Goal: Navigation & Orientation: Find specific page/section

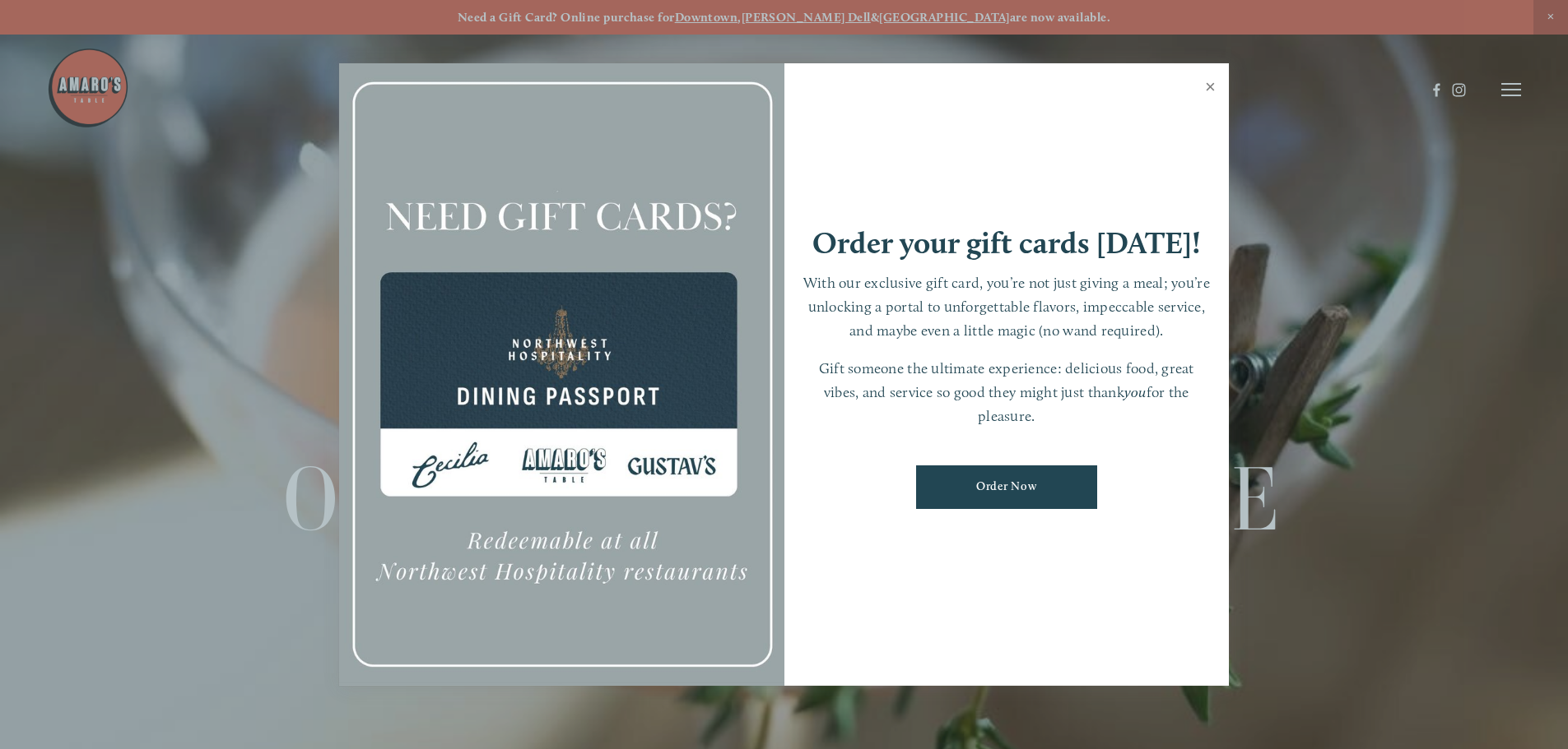
click at [1213, 79] on link "Close" at bounding box center [1210, 88] width 32 height 47
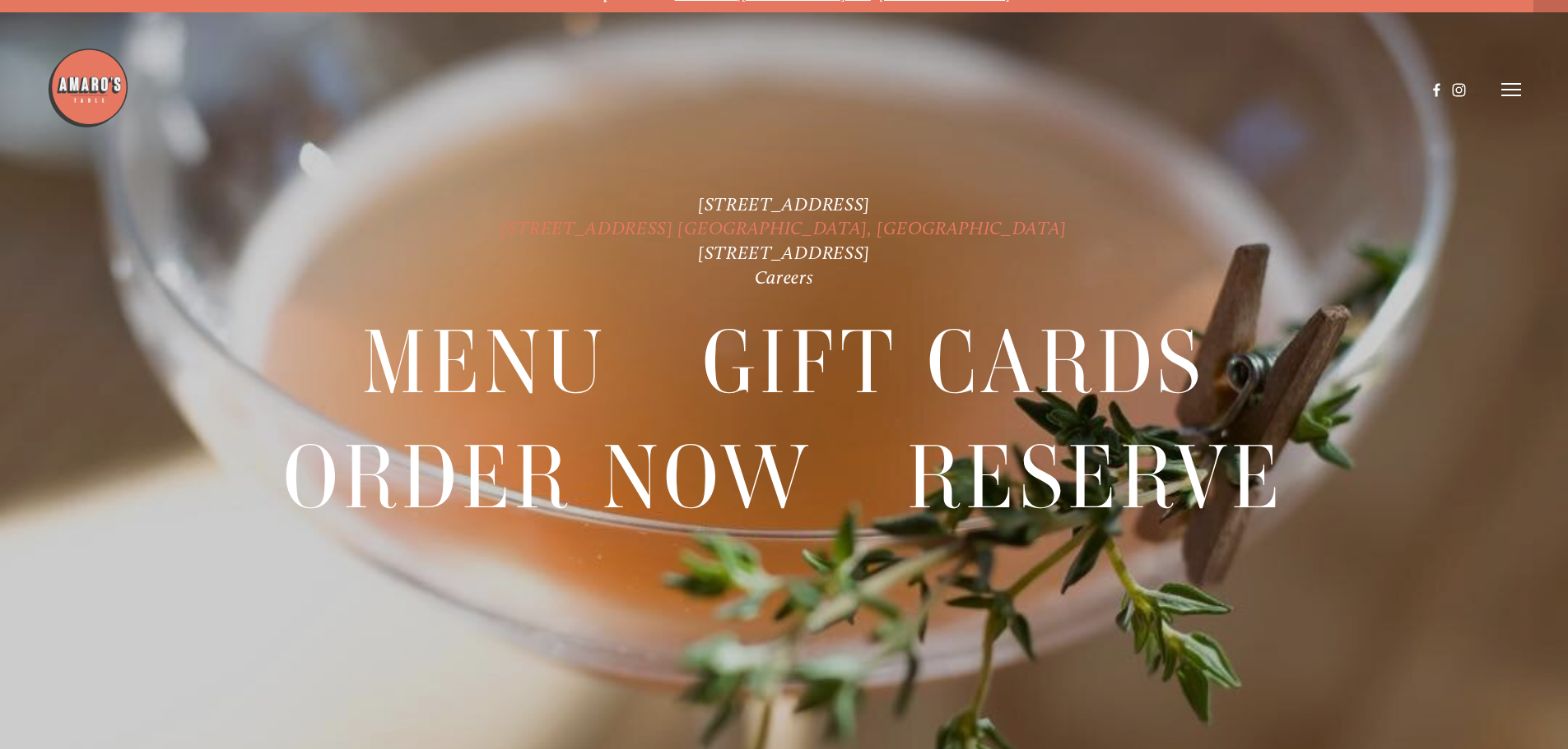
scroll to position [34, 0]
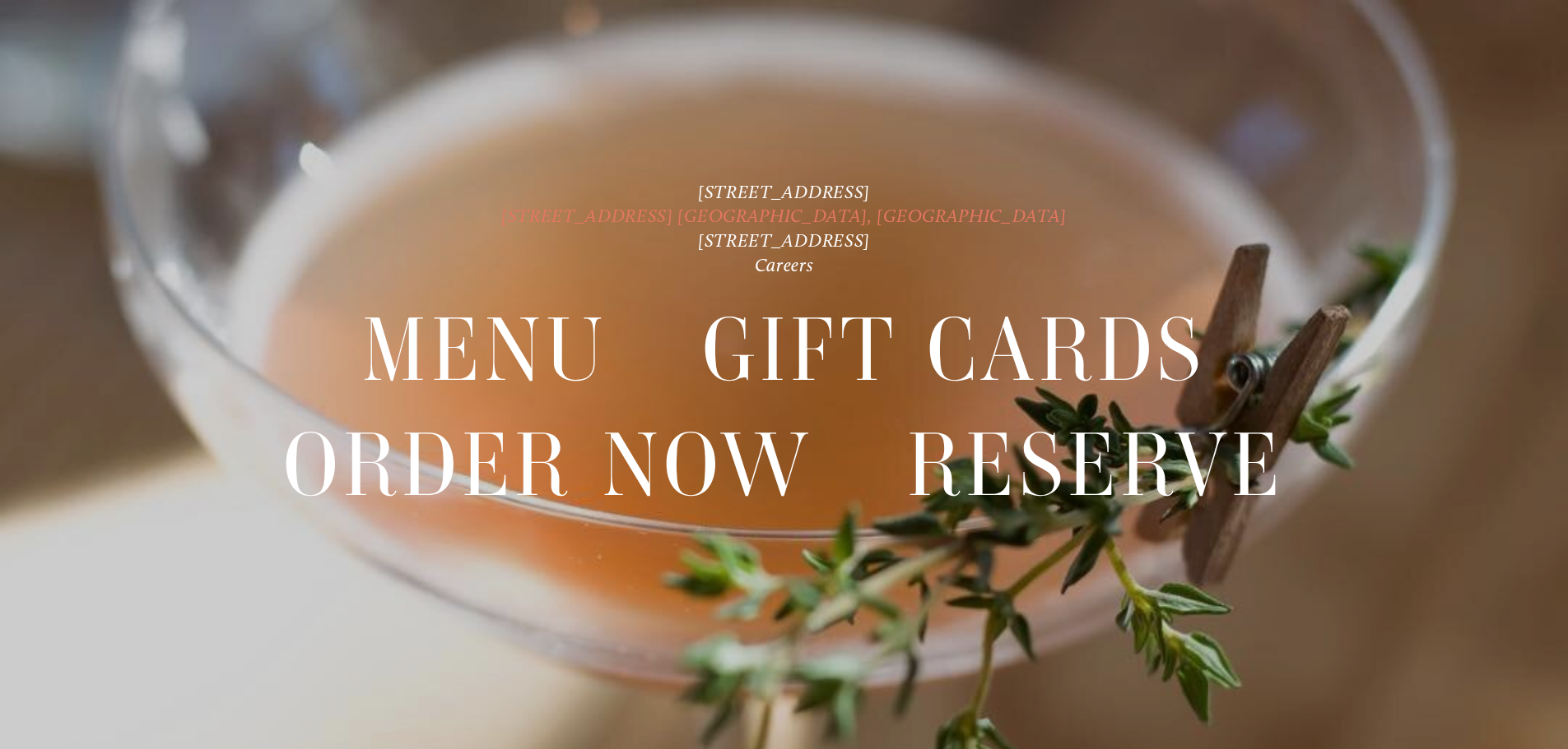
click at [721, 213] on link "[STREET_ADDRESS] [GEOGRAPHIC_DATA], [GEOGRAPHIC_DATA]" at bounding box center [784, 215] width 565 height 22
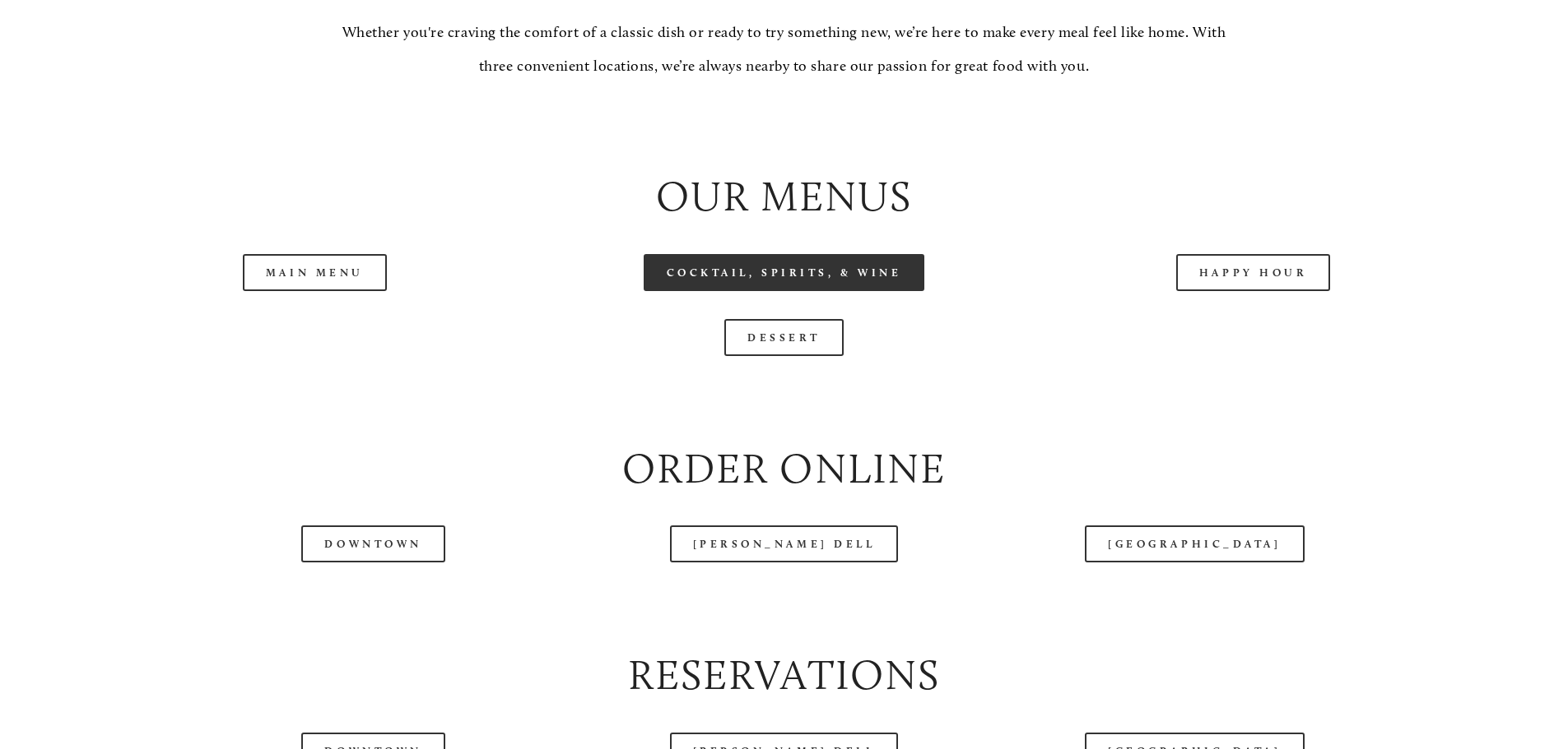
scroll to position [1810, 0]
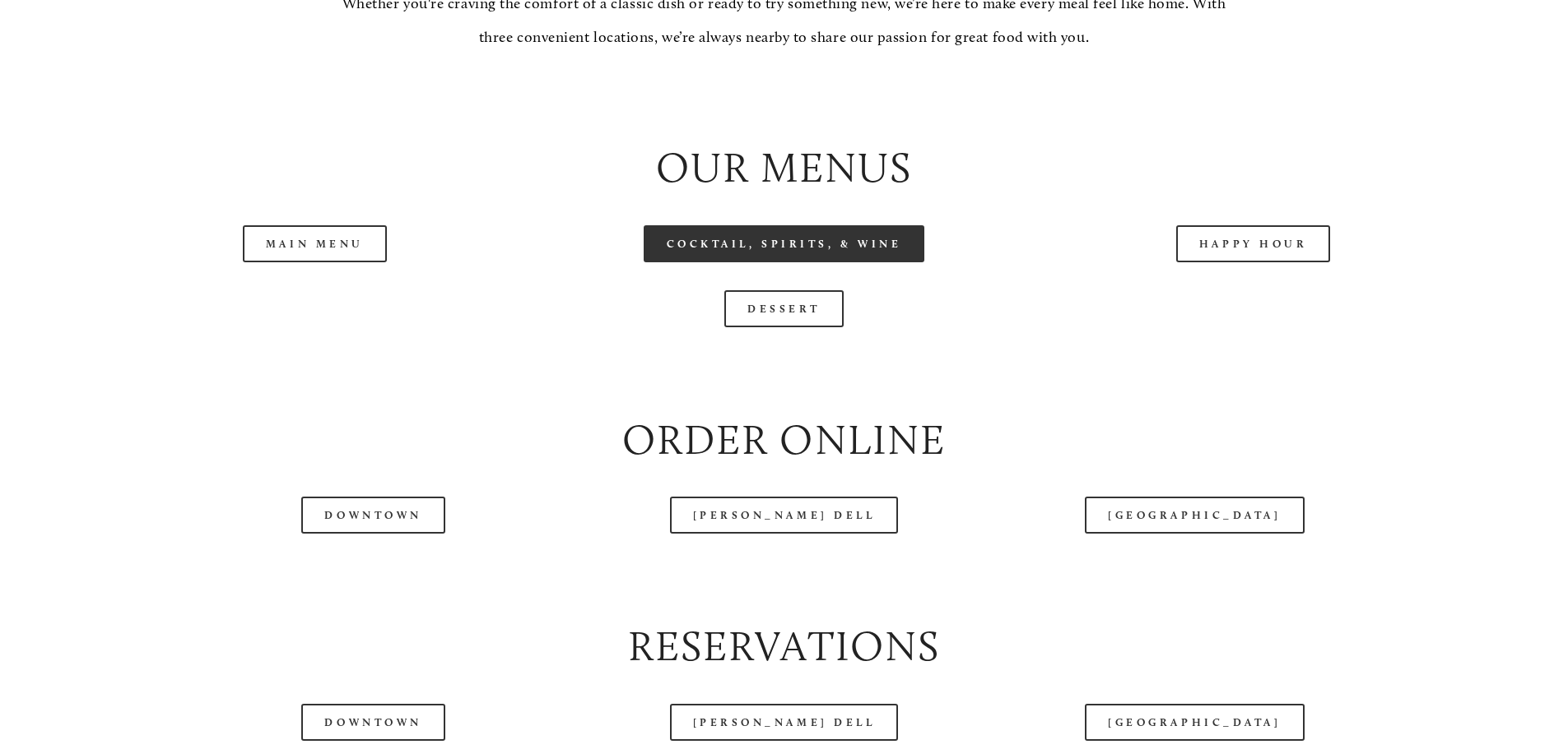
click at [768, 262] on link "Cocktail, Spirits, & Wine" at bounding box center [784, 243] width 281 height 37
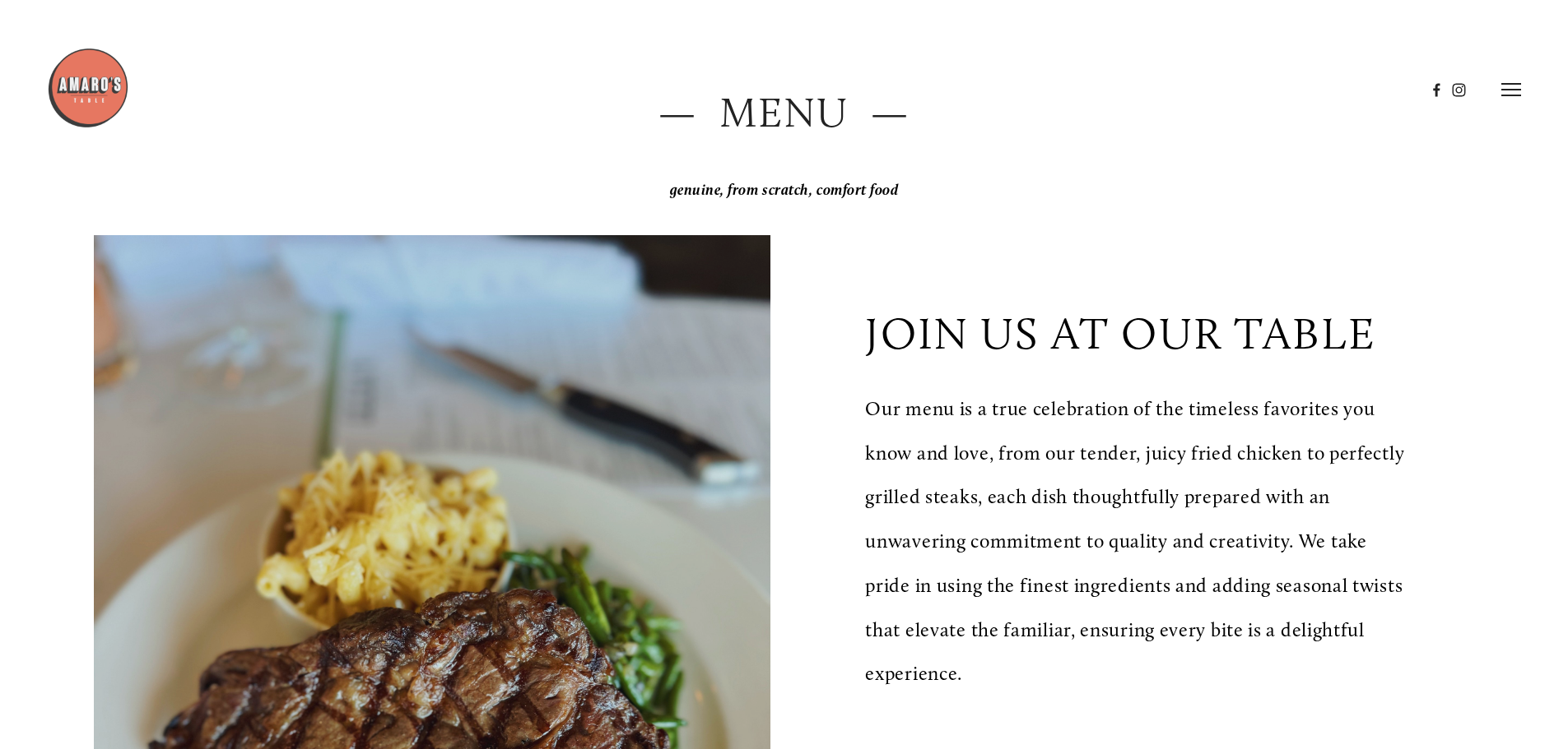
scroll to position [0, 0]
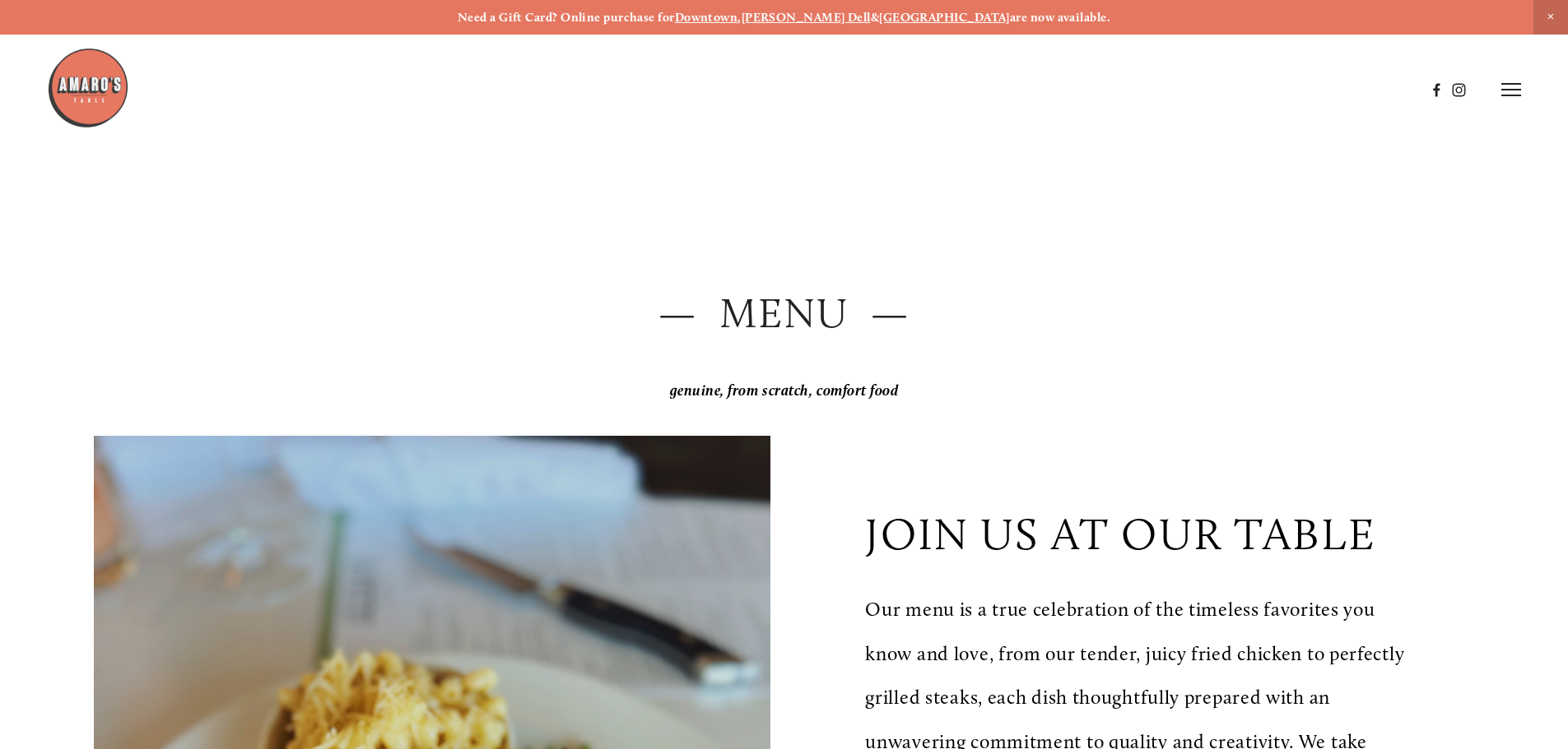
click at [1515, 91] on icon at bounding box center [1511, 90] width 20 height 15
click at [1287, 86] on span "Visit" at bounding box center [1289, 89] width 28 height 15
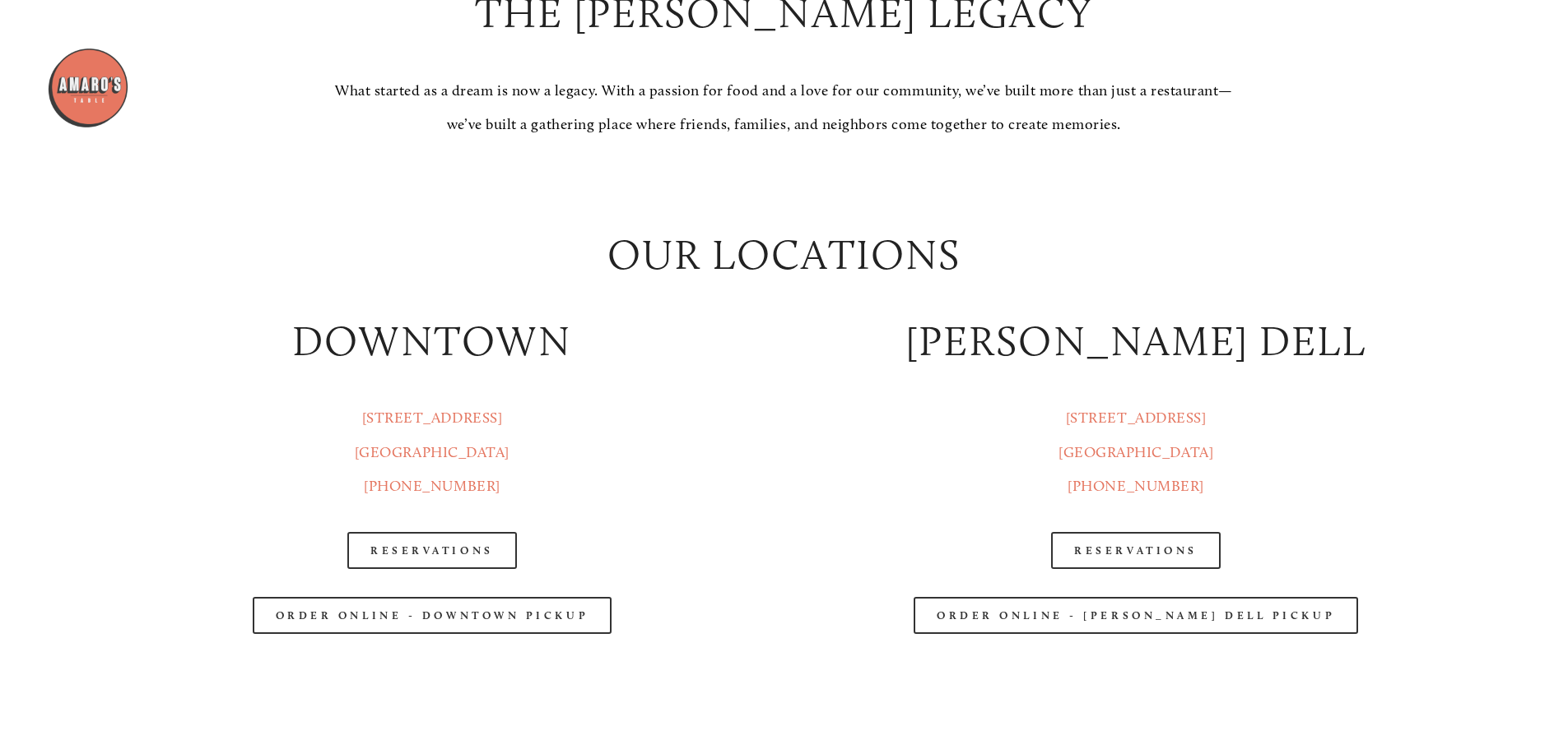
scroll to position [2139, 0]
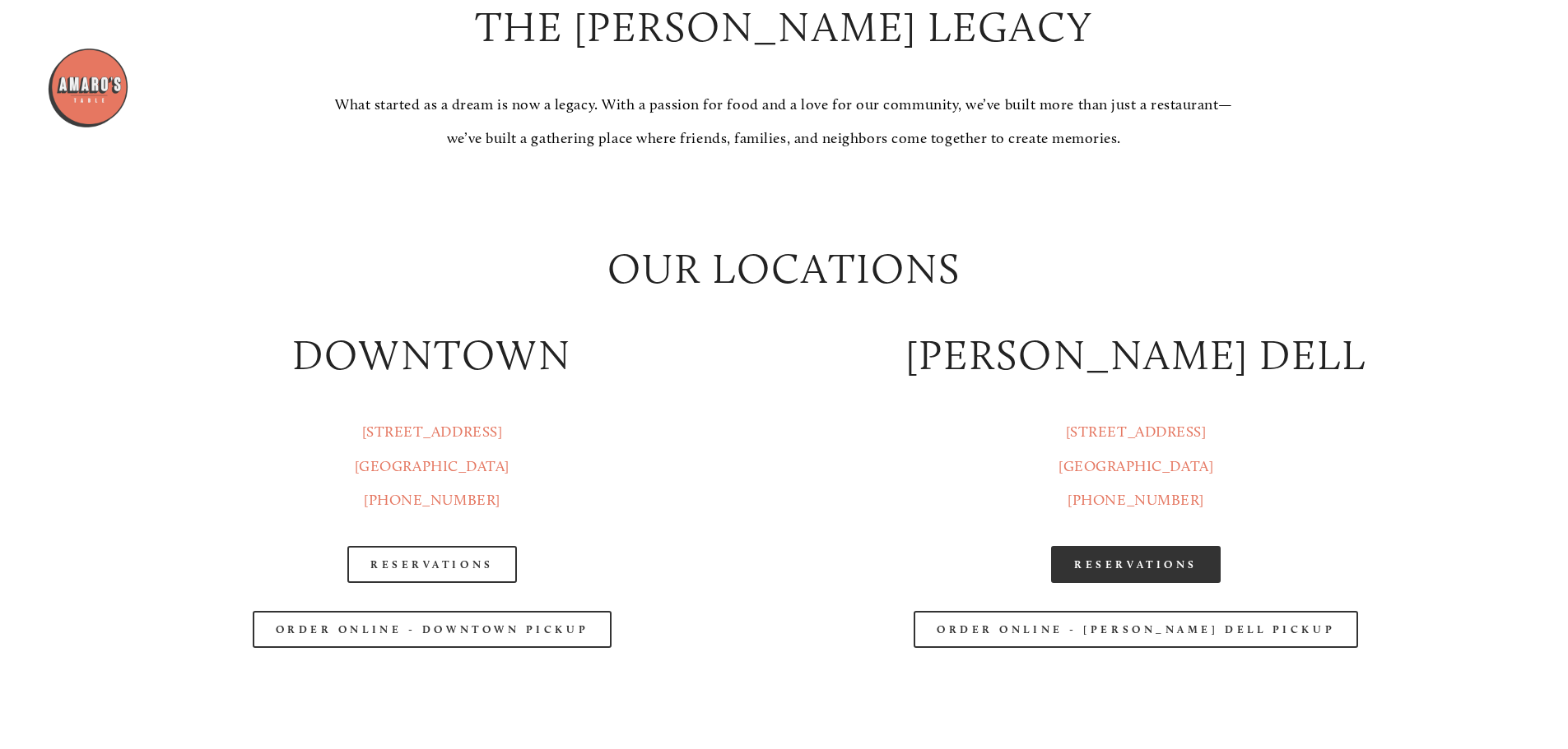
click at [1162, 561] on link "Reservations" at bounding box center [1136, 564] width 170 height 37
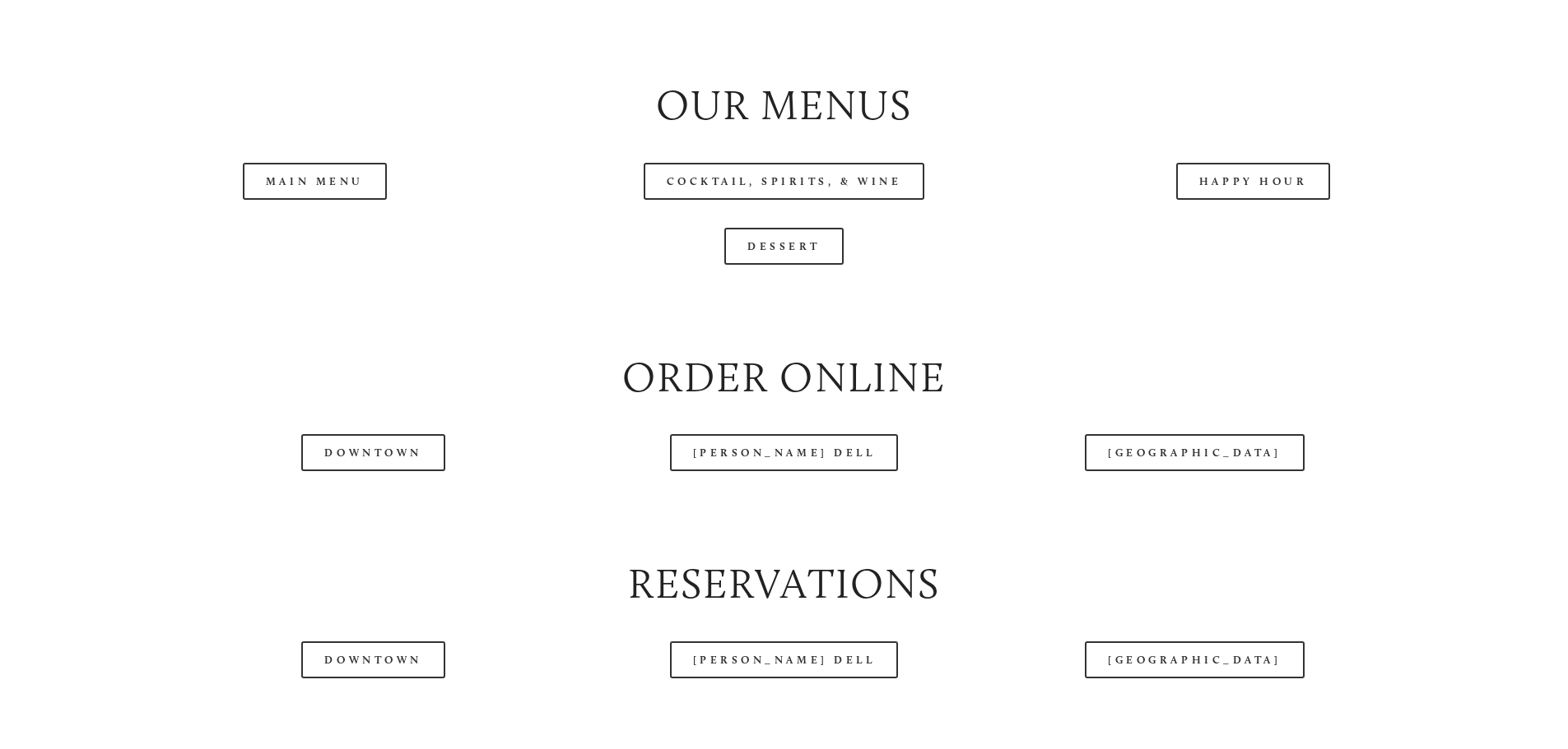
scroll to position [1892, 0]
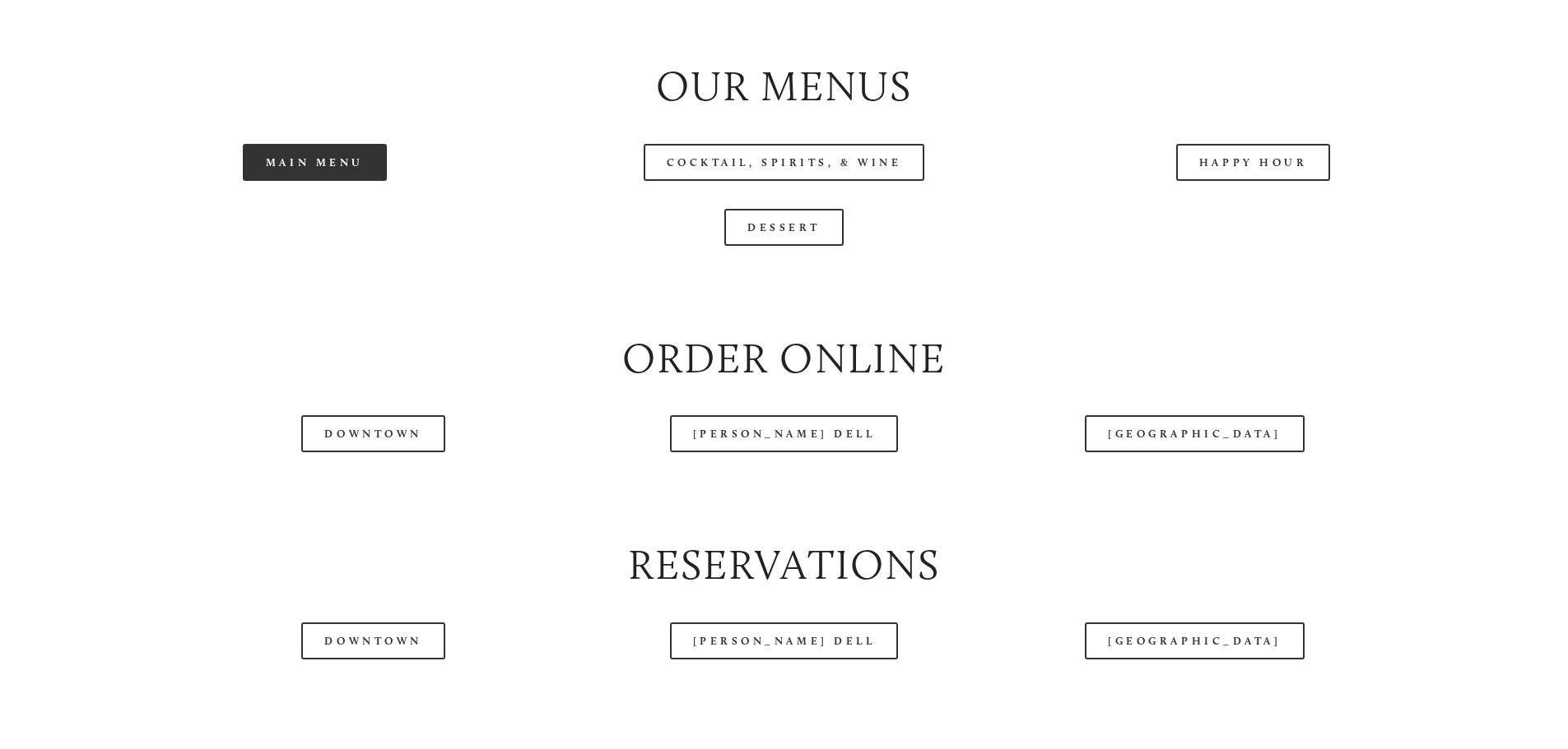
click at [324, 181] on link "Main Menu" at bounding box center [315, 162] width 144 height 37
